Goal: Find specific page/section: Find specific page/section

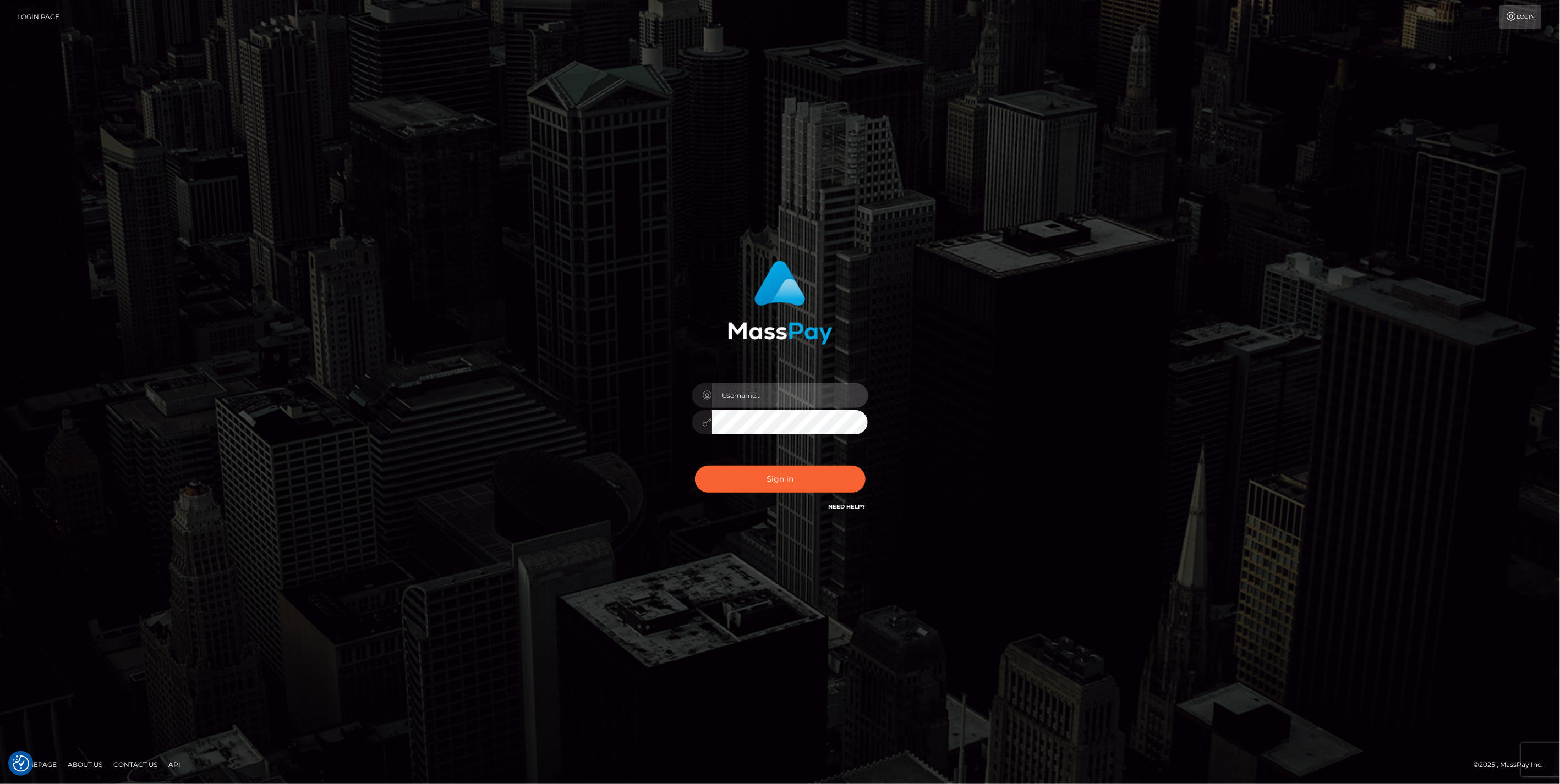
type input "jlo"
click at [781, 481] on button "Sign in" at bounding box center [780, 479] width 170 height 27
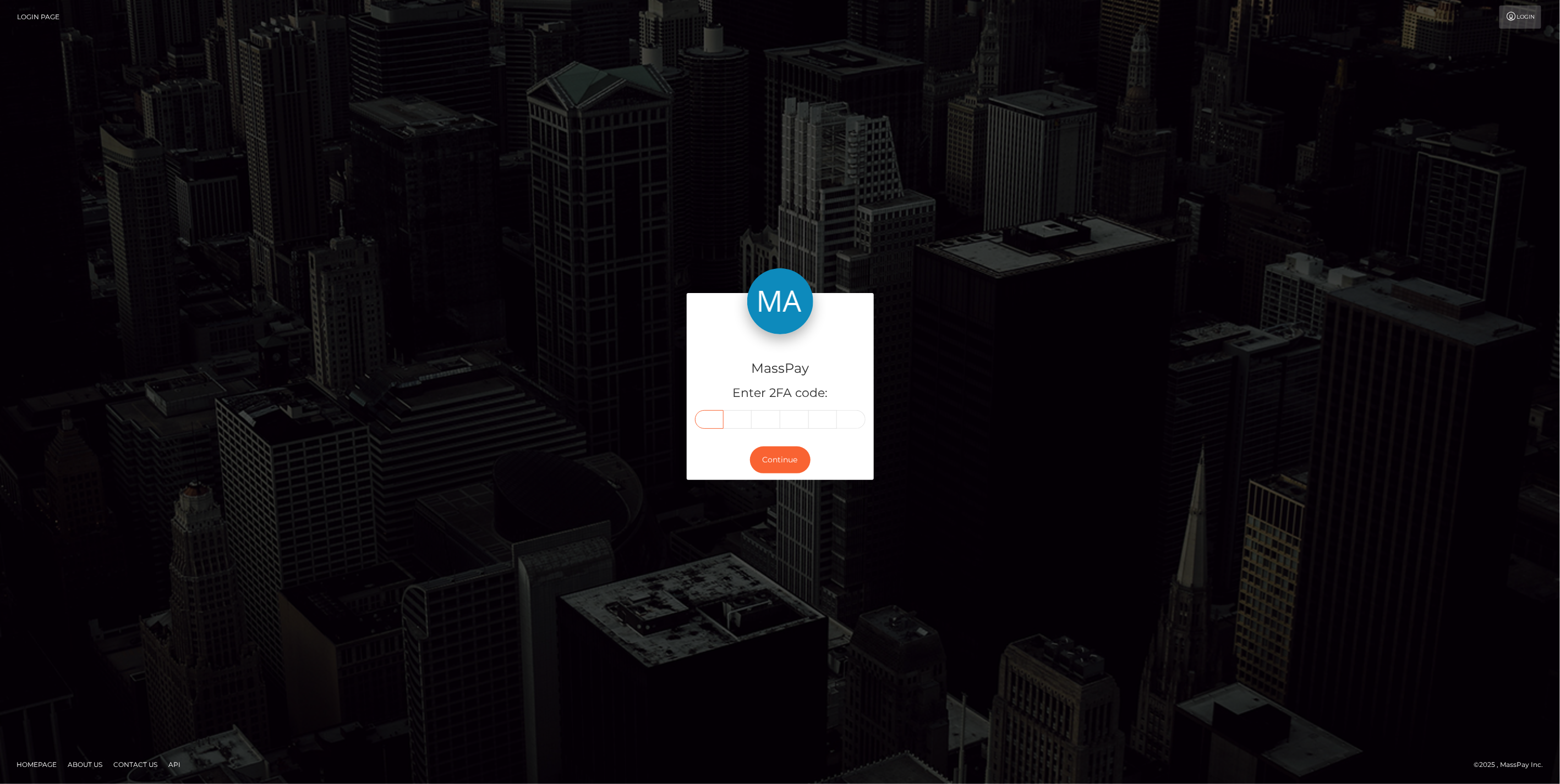
paste input "5"
type input "5"
type input "1"
type input "2"
type input "8"
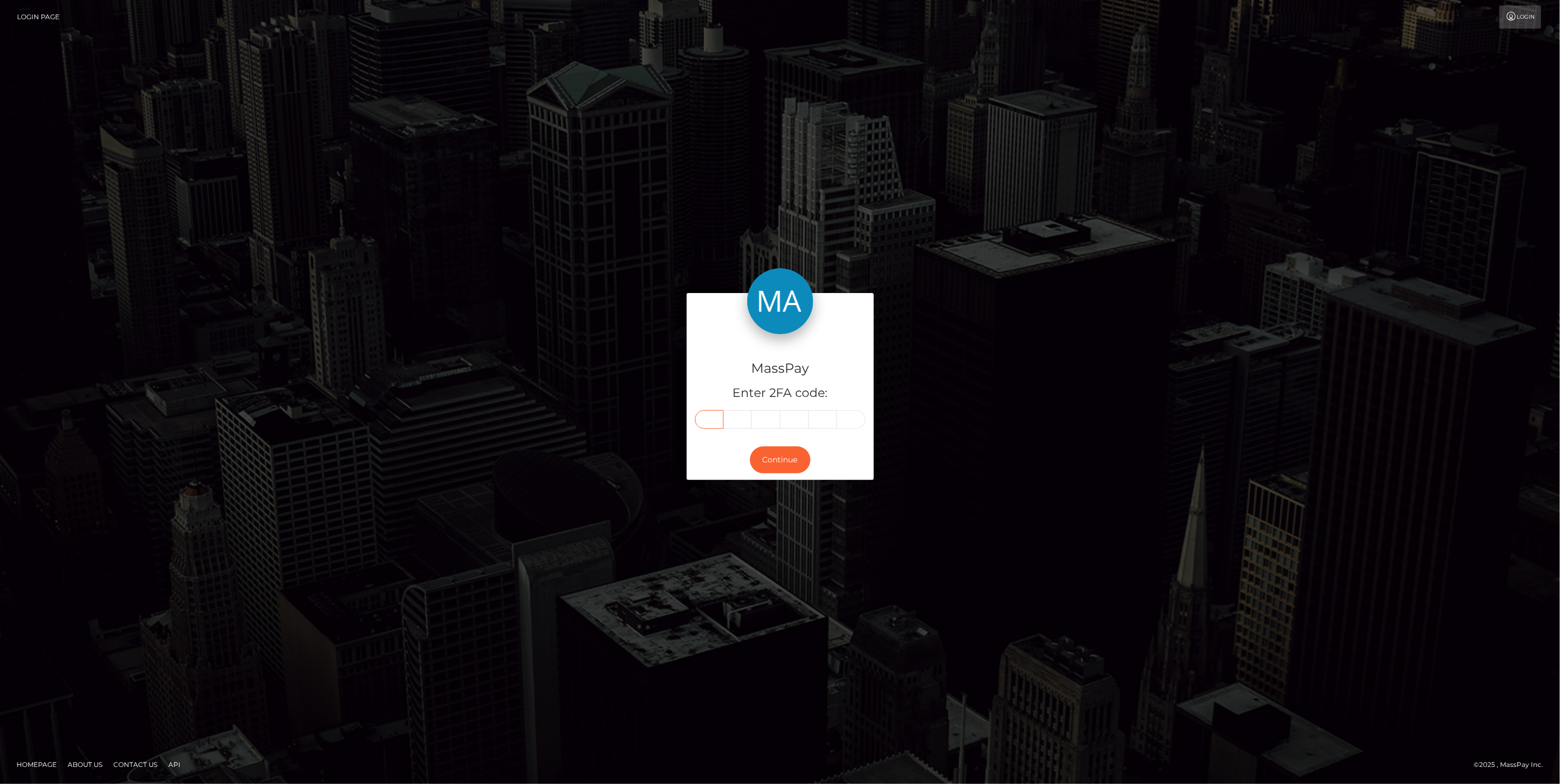
type input "9"
type input "7"
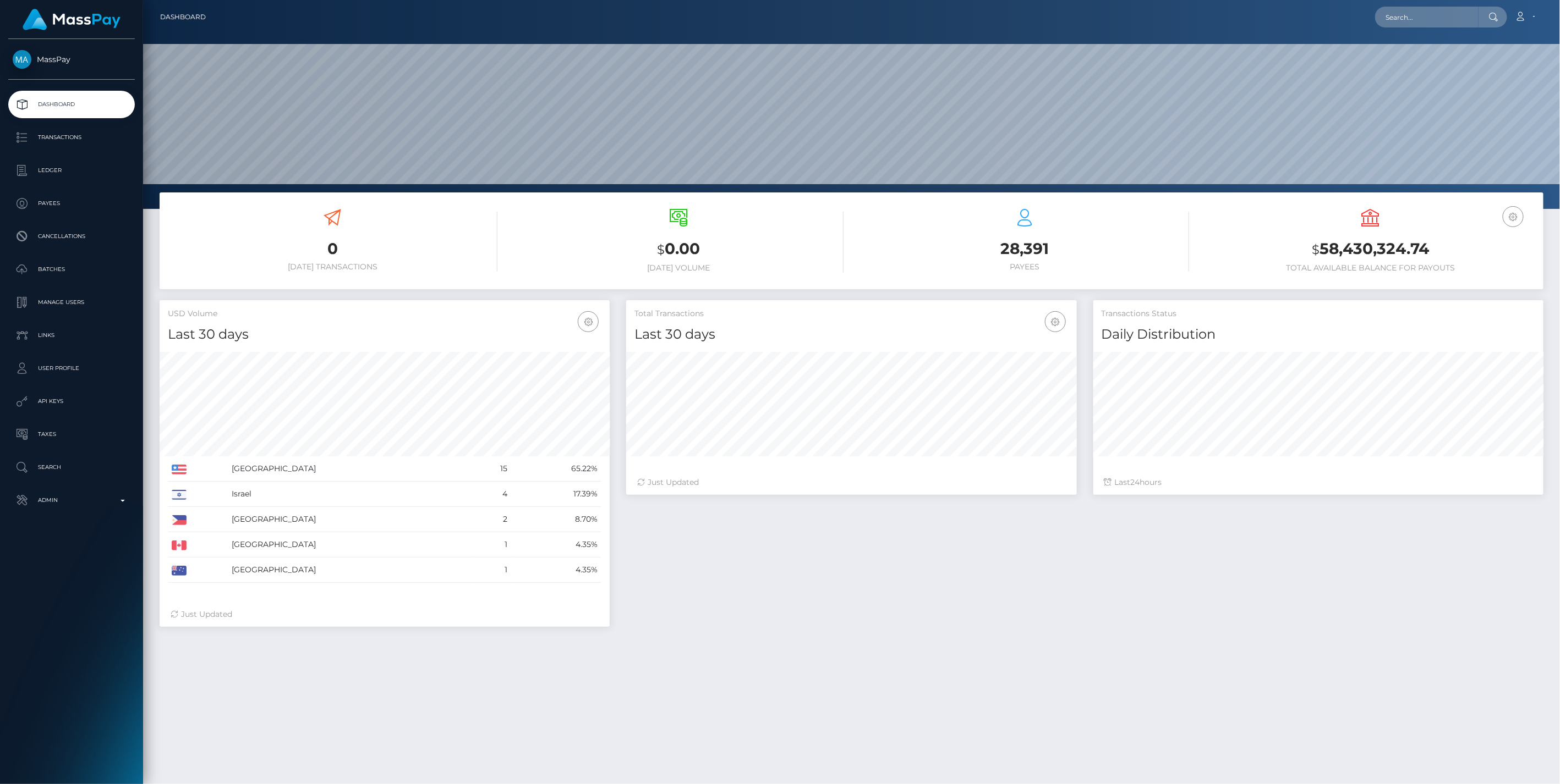
scroll to position [195, 449]
click at [1404, 14] on input "text" at bounding box center [1426, 17] width 104 height 21
paste input "fdb1c5ee-8741-11f0-8023-0266f44cc279"
type input "fdb1c5ee-8741-11f0-8023-0266f44cc279"
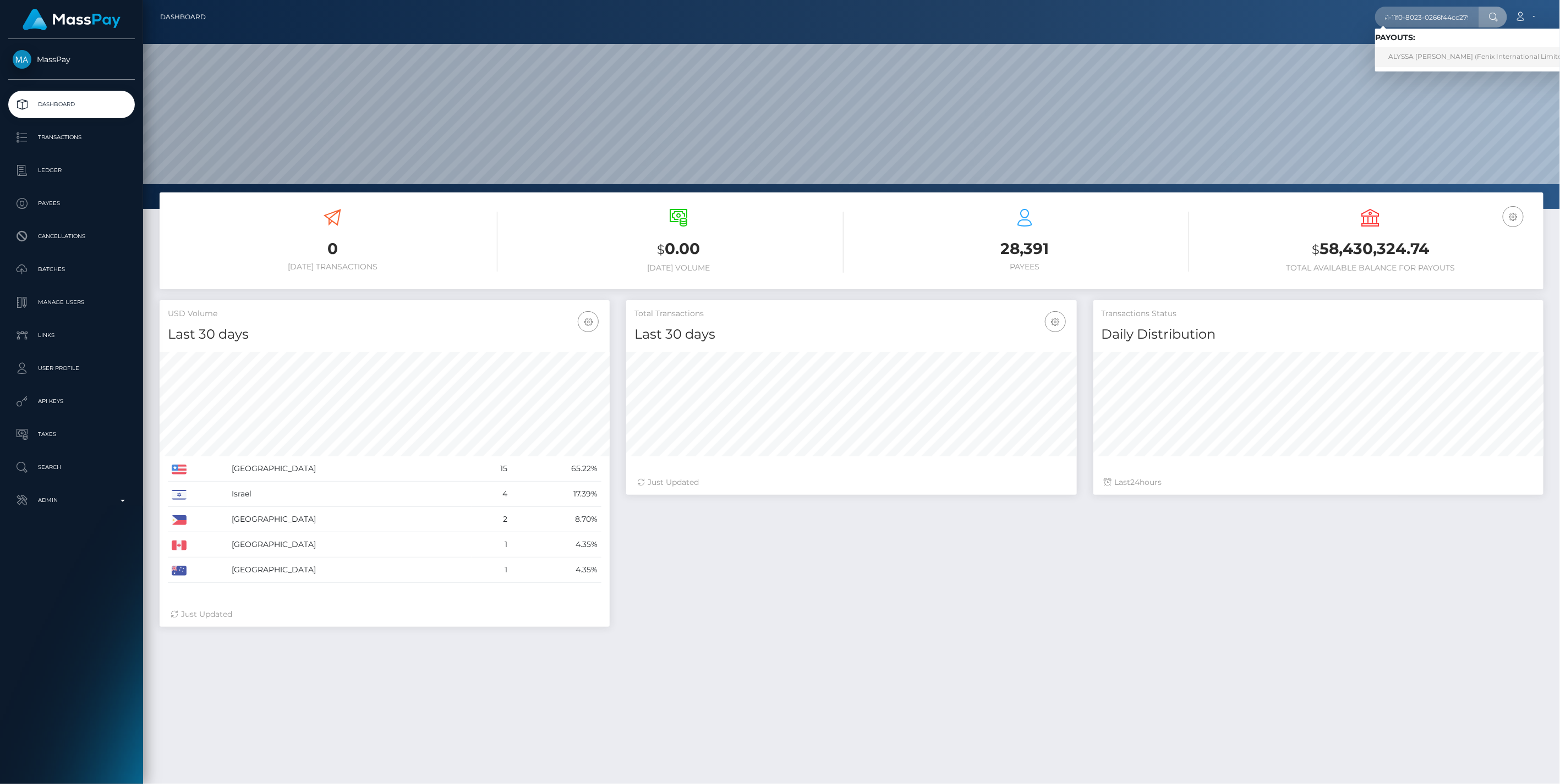
click at [1423, 59] on link "ALYSSA EVELYN STACEY (Fenix International Limited - )" at bounding box center [1481, 56] width 212 height 20
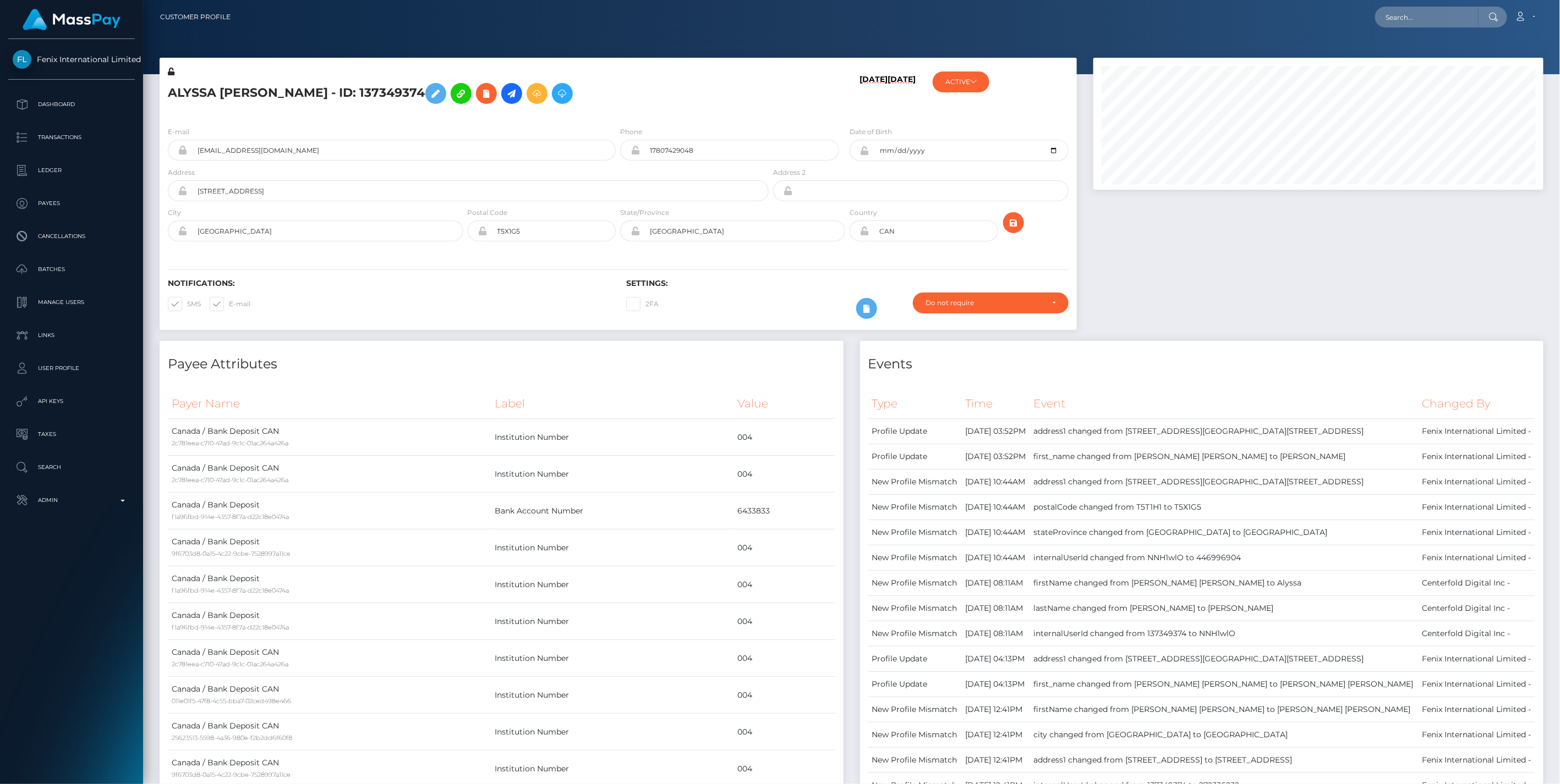
scroll to position [132, 449]
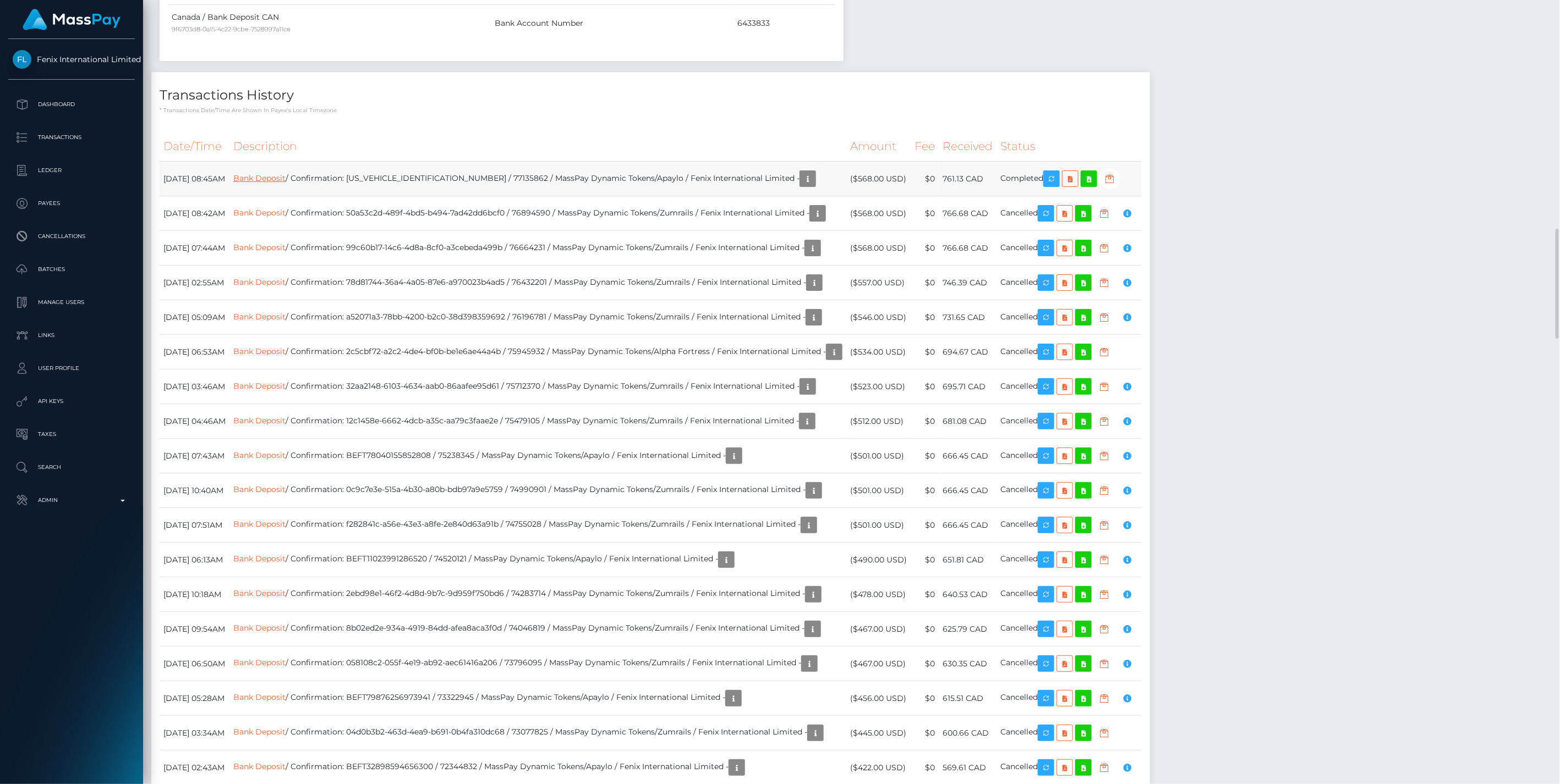
click at [286, 178] on link "Bank Deposit" at bounding box center [260, 178] width 52 height 10
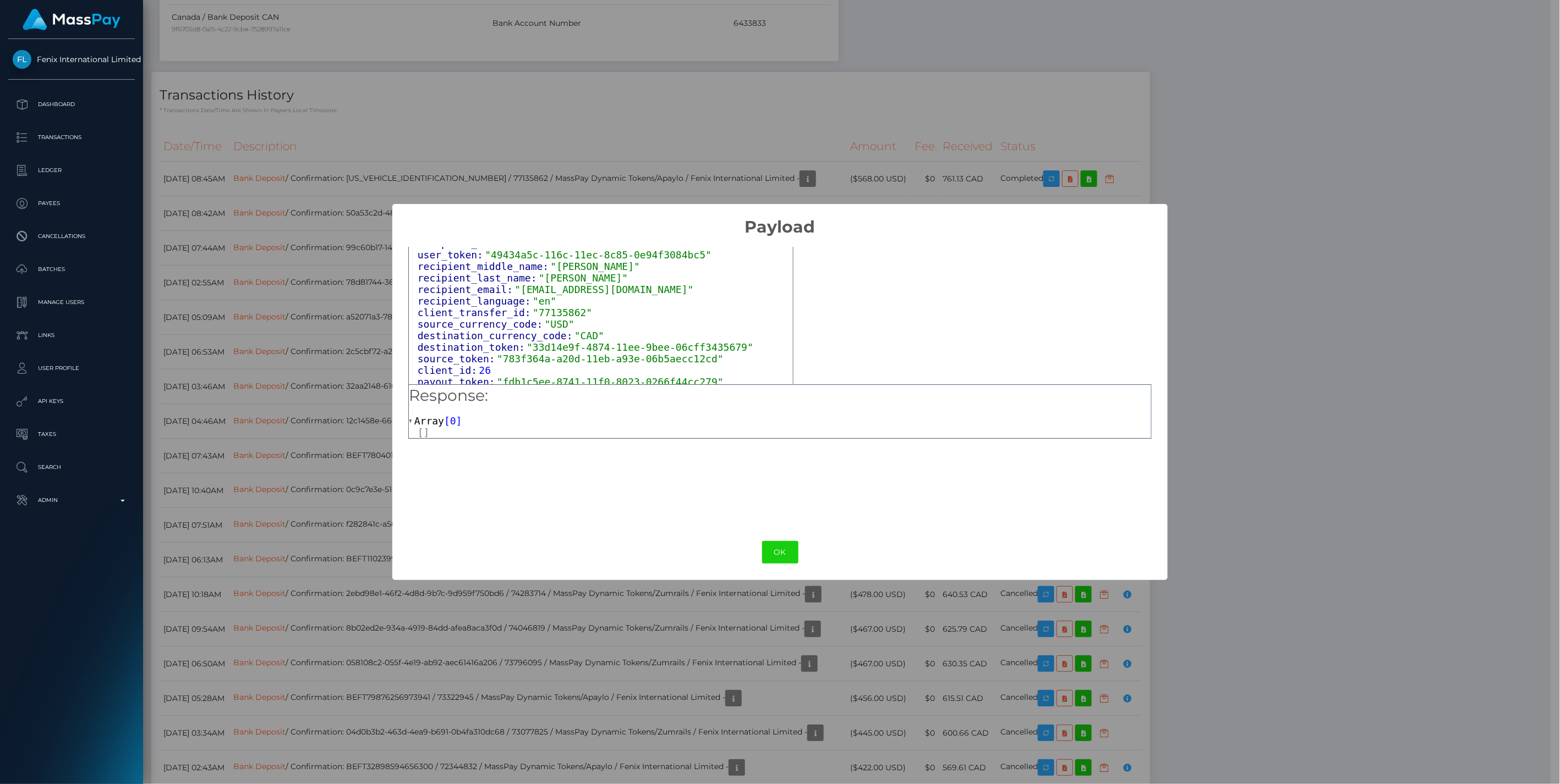
scroll to position [380, 0]
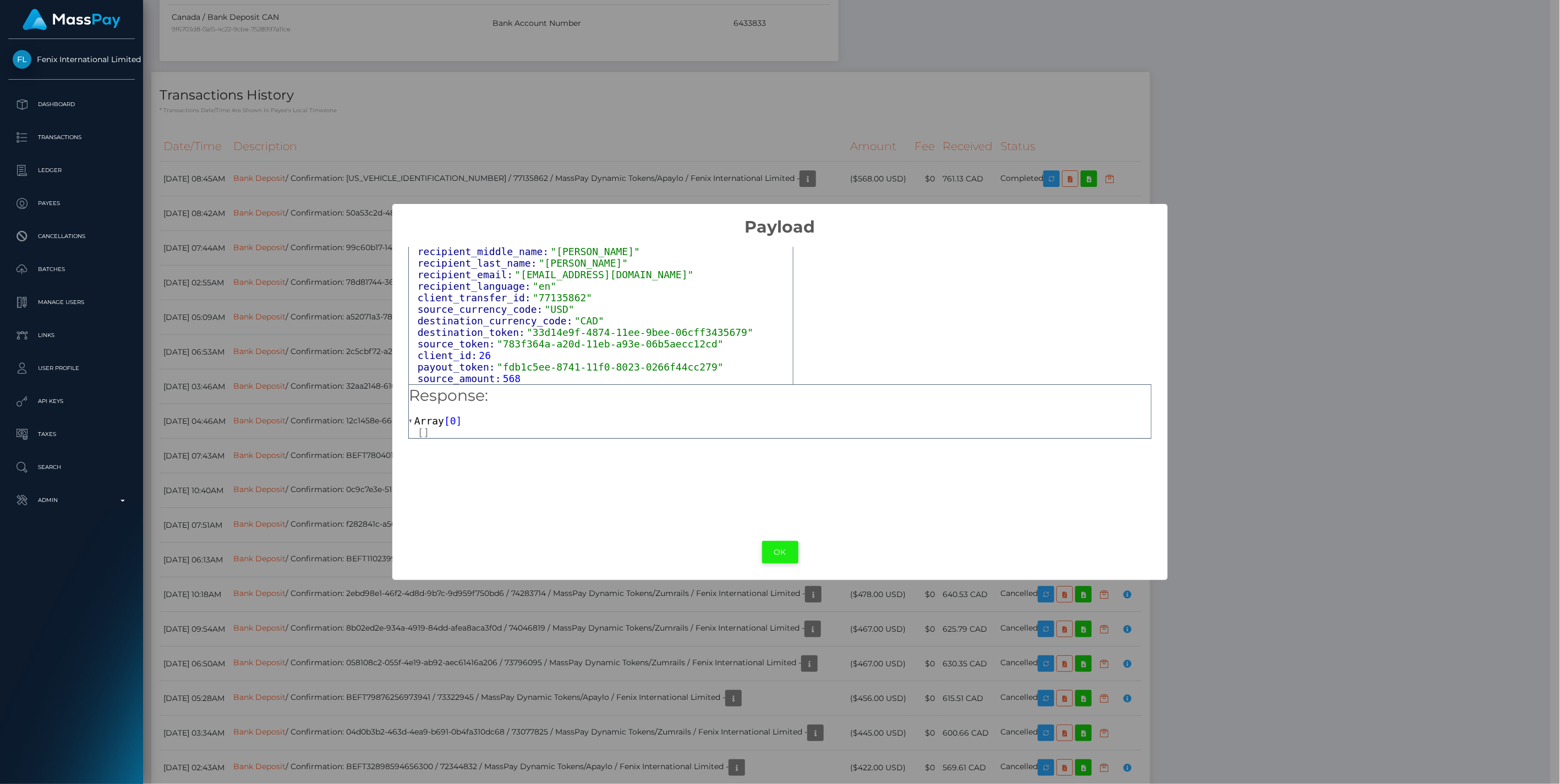
click at [781, 554] on button "OK" at bounding box center [780, 552] width 36 height 22
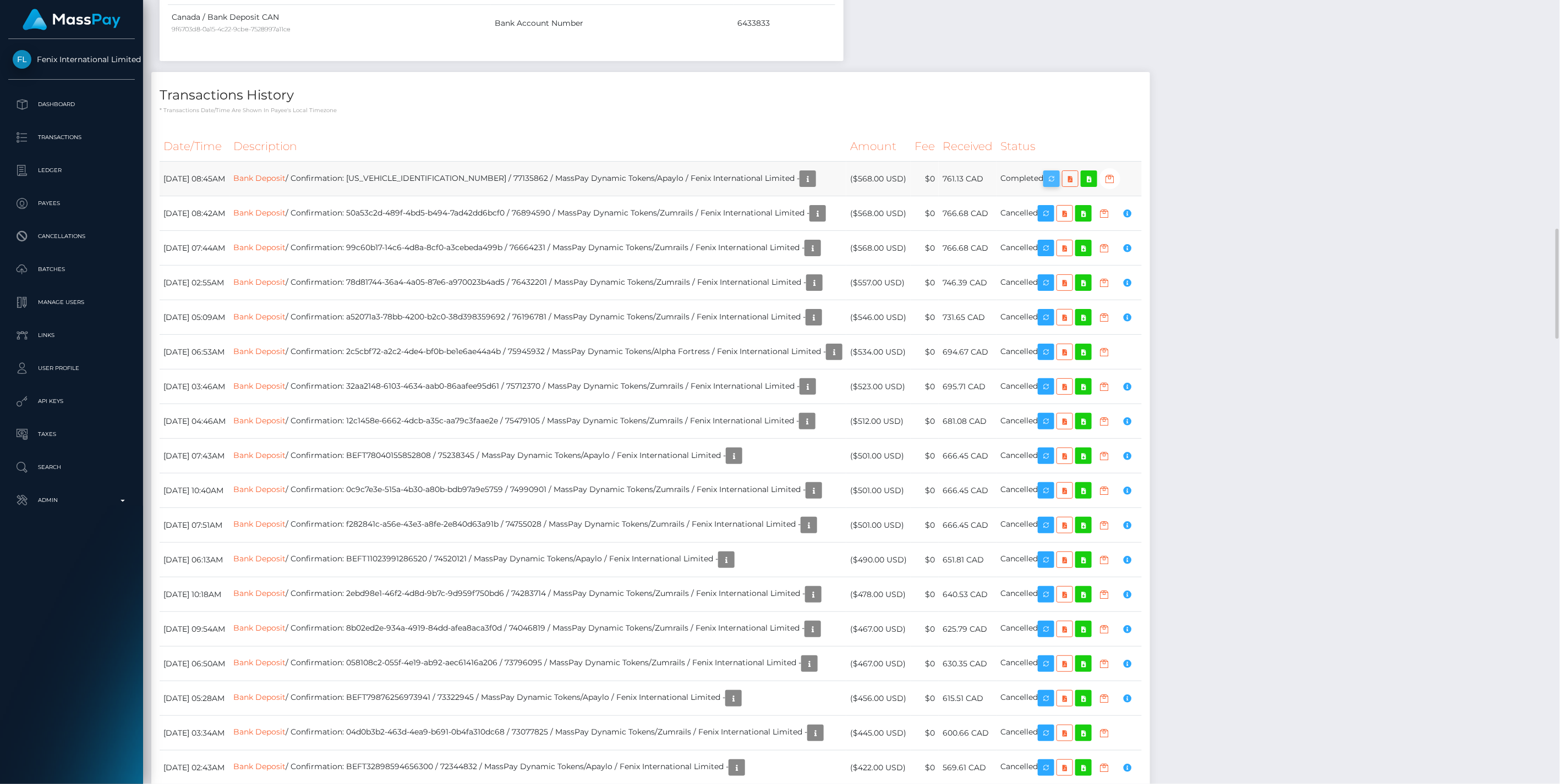
scroll to position [132, 449]
click at [1058, 177] on icon "button" at bounding box center [1052, 179] width 14 height 14
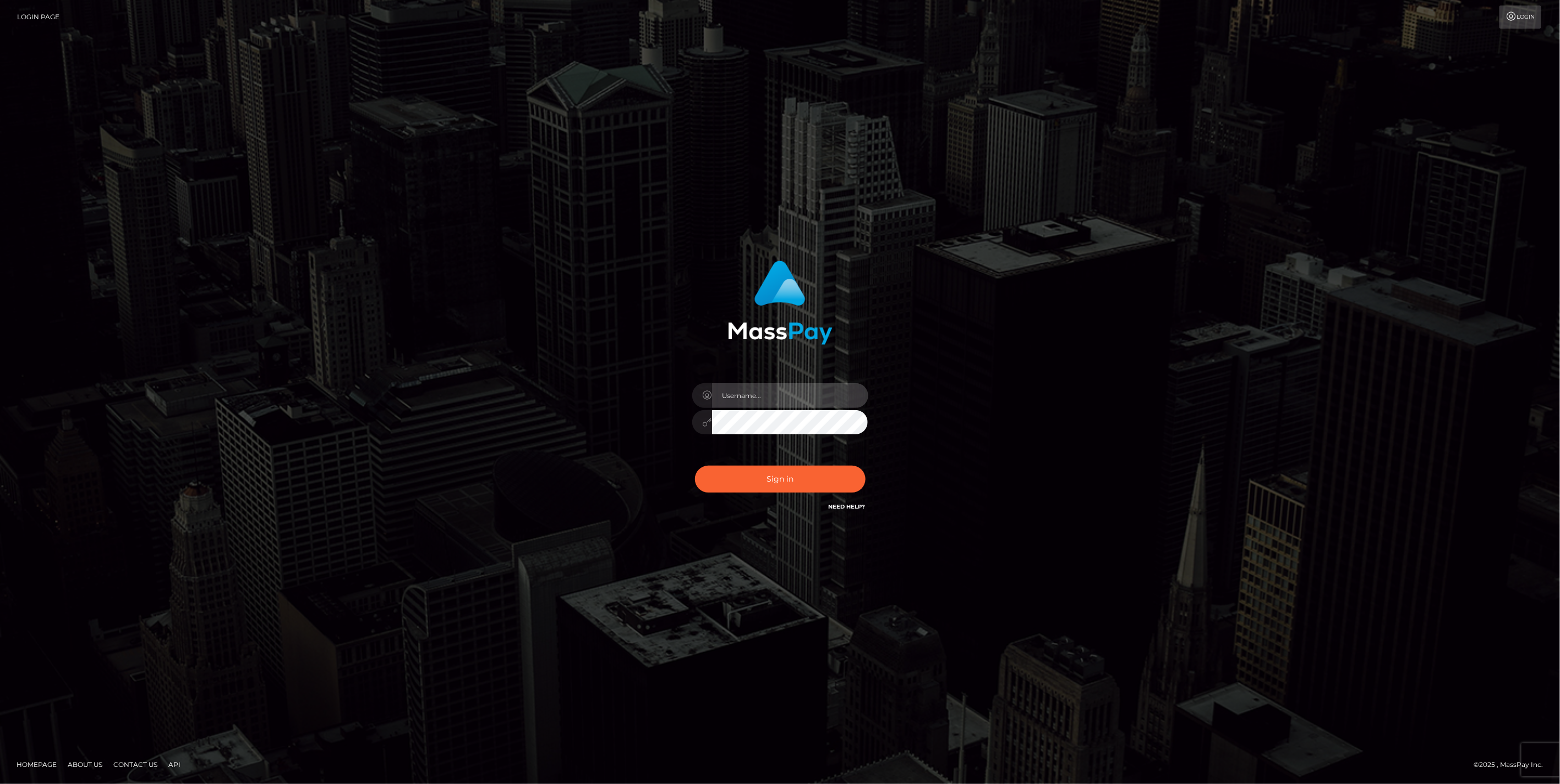
type input "jlo"
